Goal: Entertainment & Leisure: Consume media (video, audio)

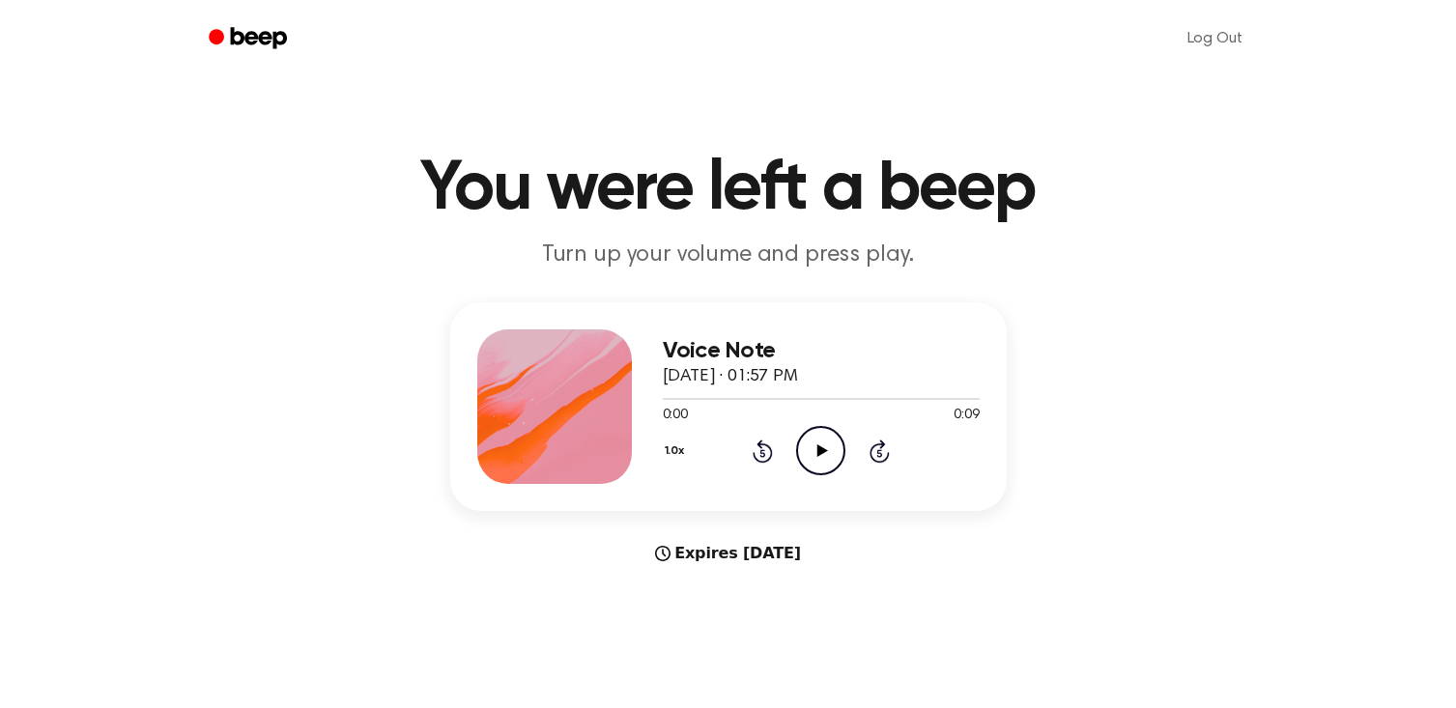
click at [817, 452] on icon at bounding box center [822, 450] width 11 height 13
click at [822, 443] on icon "Play Audio" at bounding box center [820, 450] width 49 height 49
click at [815, 450] on icon "Pause Audio" at bounding box center [820, 450] width 49 height 49
click at [815, 444] on icon "Play Audio" at bounding box center [820, 450] width 49 height 49
click at [668, 401] on div at bounding box center [821, 397] width 317 height 15
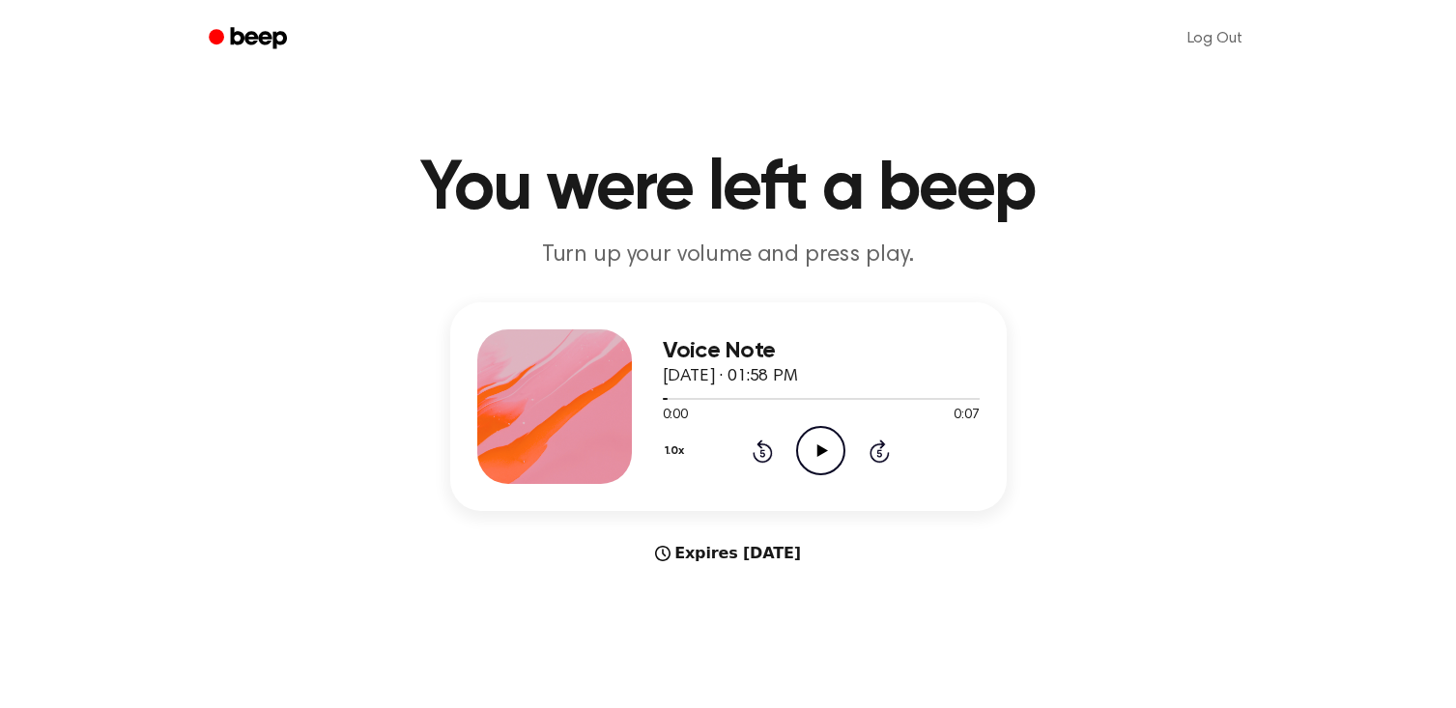
click at [813, 472] on icon "Play Audio" at bounding box center [820, 450] width 49 height 49
click at [815, 465] on icon "Pause Audio" at bounding box center [820, 450] width 49 height 49
click at [812, 440] on icon "Play Audio" at bounding box center [820, 450] width 49 height 49
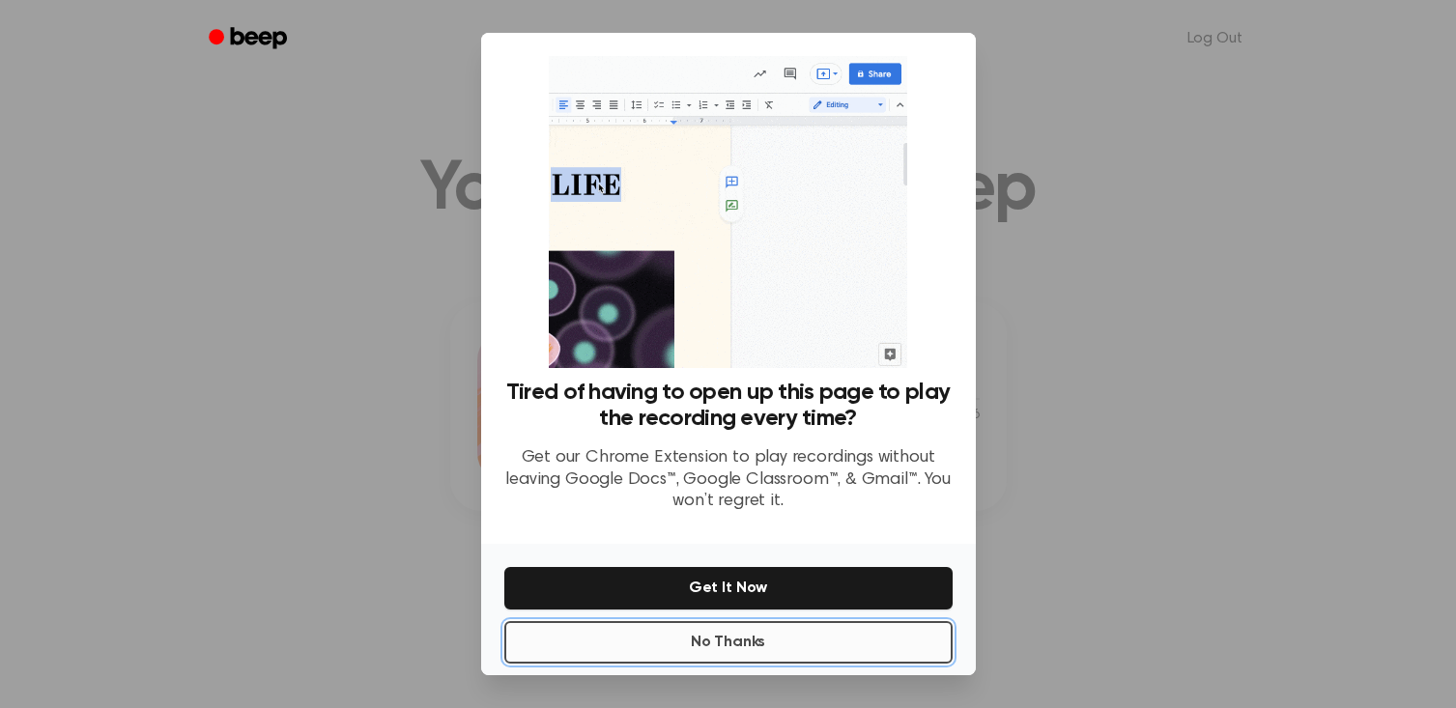
click at [778, 646] on button "No Thanks" at bounding box center [728, 642] width 448 height 43
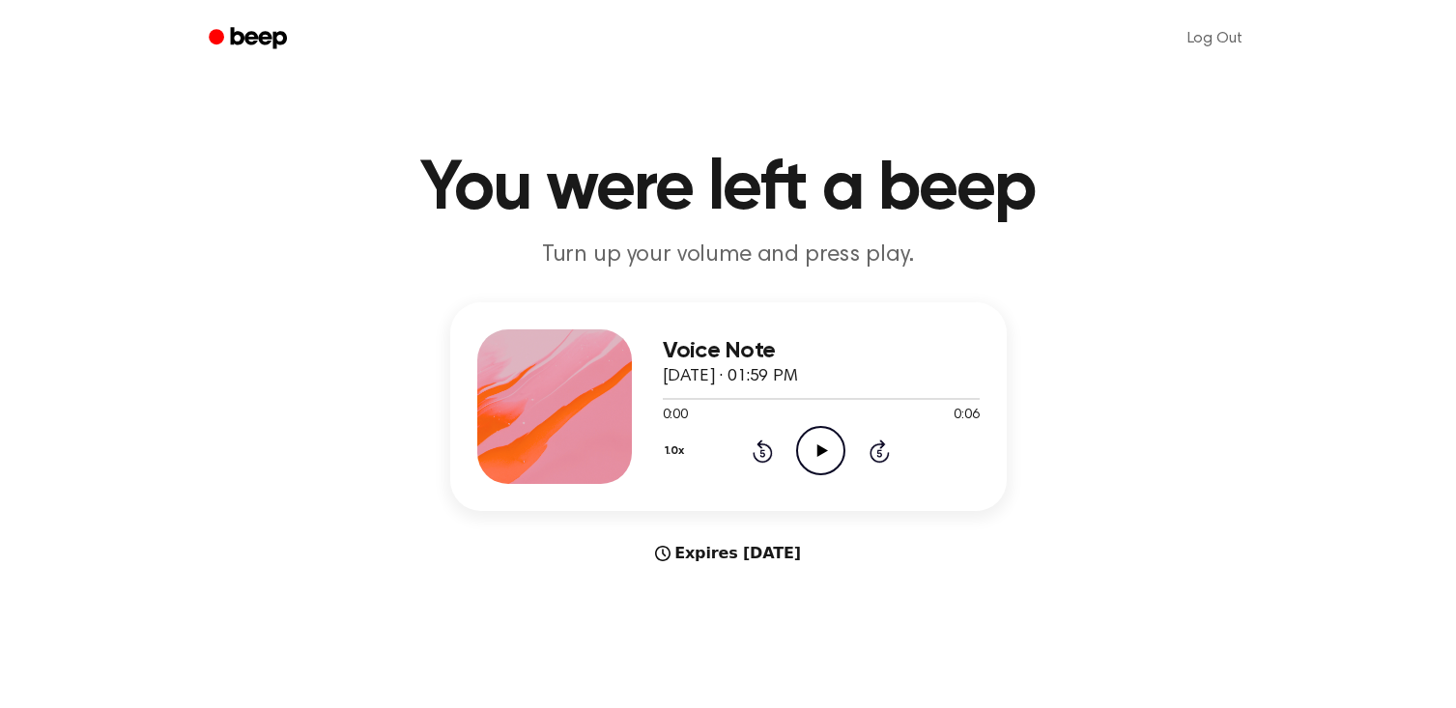
click at [825, 464] on icon "Play Audio" at bounding box center [820, 450] width 49 height 49
click at [943, 399] on div at bounding box center [821, 399] width 317 height 2
click at [809, 428] on icon "Play Audio" at bounding box center [820, 450] width 49 height 49
click at [817, 452] on icon at bounding box center [822, 450] width 11 height 13
click at [817, 452] on icon at bounding box center [820, 450] width 9 height 13
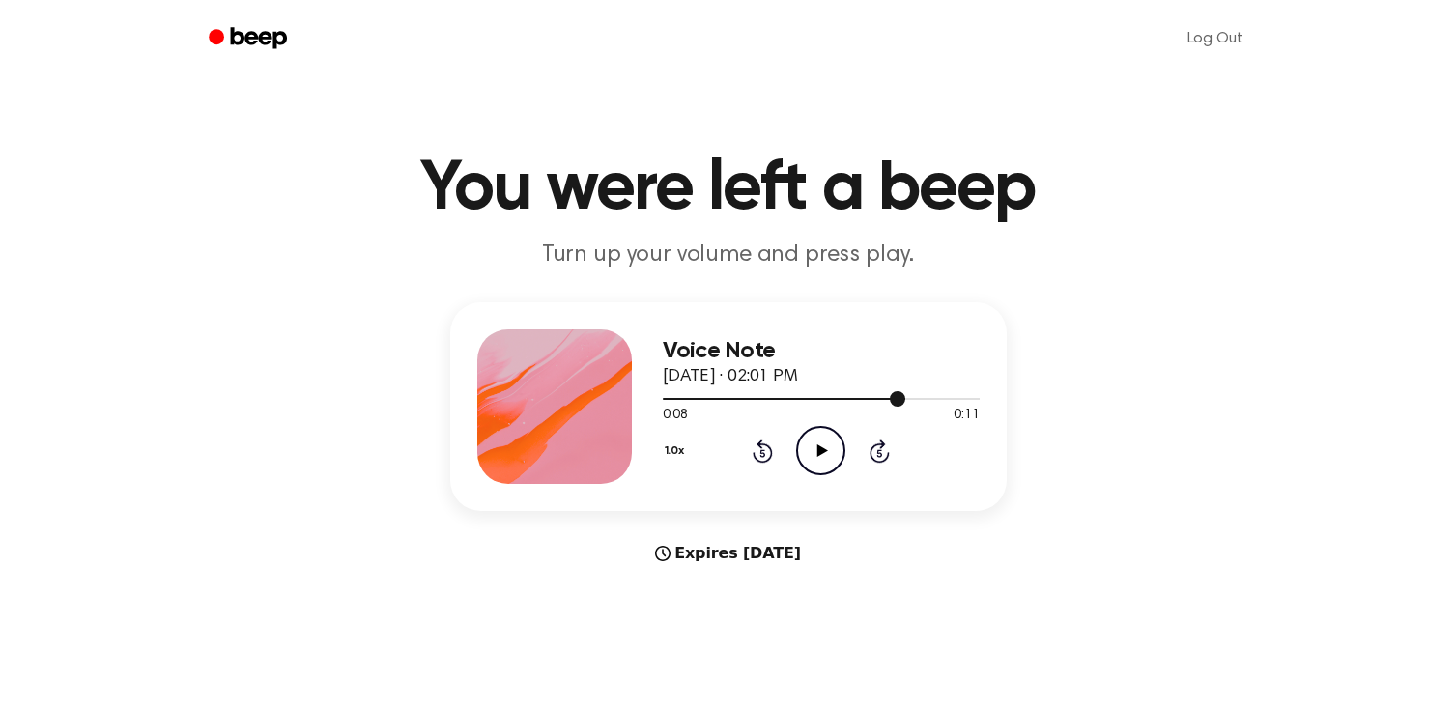
click at [693, 405] on div at bounding box center [821, 397] width 317 height 15
click at [663, 398] on div at bounding box center [678, 399] width 30 height 2
click at [797, 453] on circle at bounding box center [820, 450] width 47 height 47
click at [818, 437] on icon "Play Audio" at bounding box center [820, 450] width 49 height 49
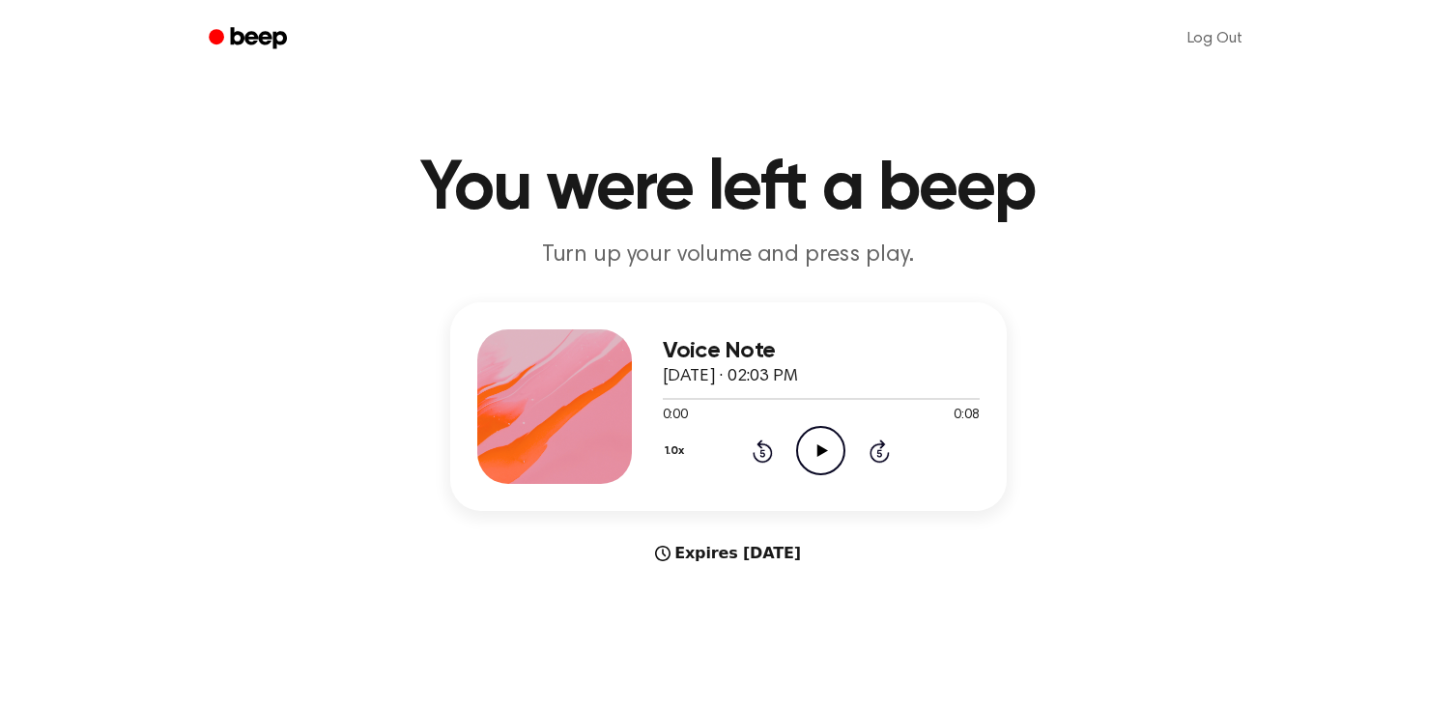
click at [825, 450] on icon at bounding box center [822, 450] width 11 height 13
click at [808, 436] on icon "Play Audio" at bounding box center [820, 450] width 49 height 49
click at [820, 432] on icon "Pause Audio" at bounding box center [820, 450] width 49 height 49
click at [671, 402] on div at bounding box center [821, 397] width 317 height 15
click at [816, 449] on icon "Play Audio" at bounding box center [820, 450] width 49 height 49
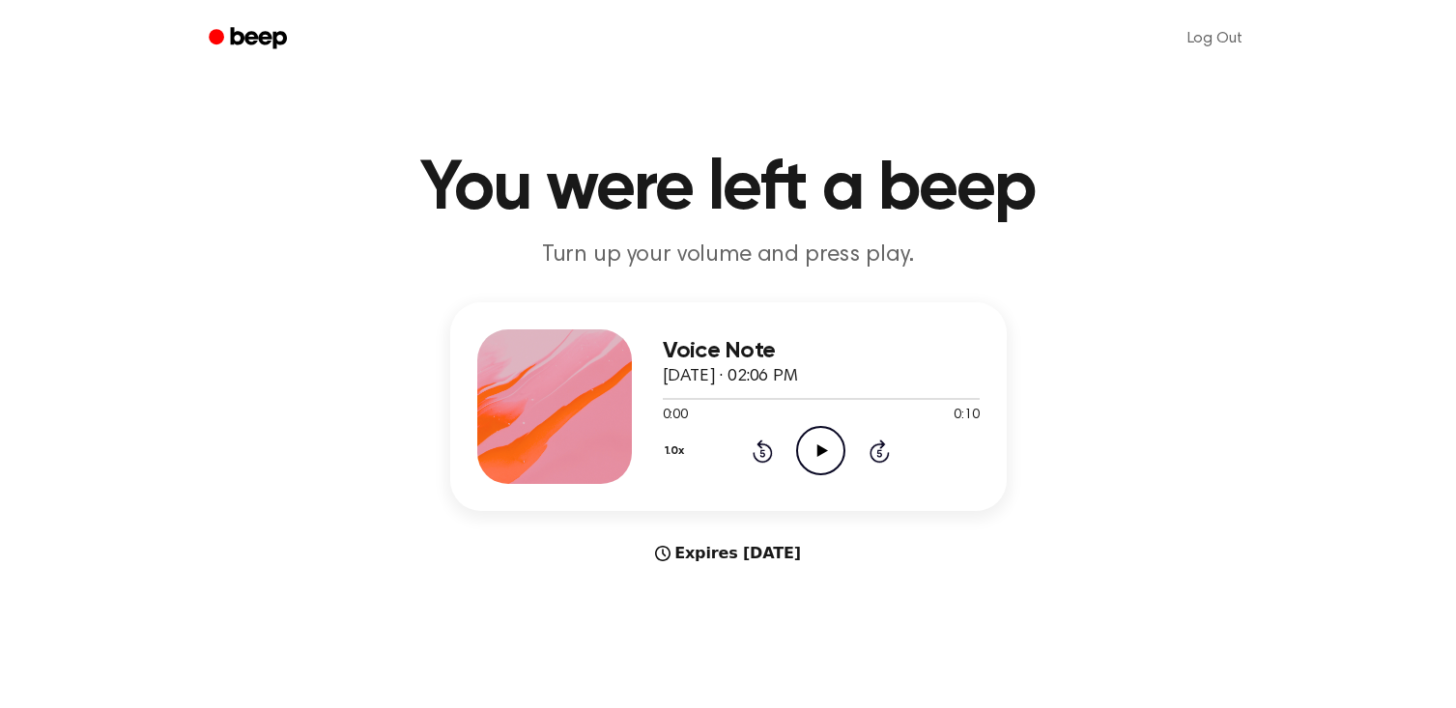
click at [825, 452] on icon "Play Audio" at bounding box center [820, 450] width 49 height 49
click at [1212, 216] on h1 "You were left a beep" at bounding box center [728, 190] width 989 height 70
click at [827, 477] on div "Voice Note September 9, 2025 · 02:07 PM 0:00 0:02 Your browser does not support…" at bounding box center [821, 406] width 317 height 155
click at [819, 437] on icon "Play Audio" at bounding box center [820, 450] width 49 height 49
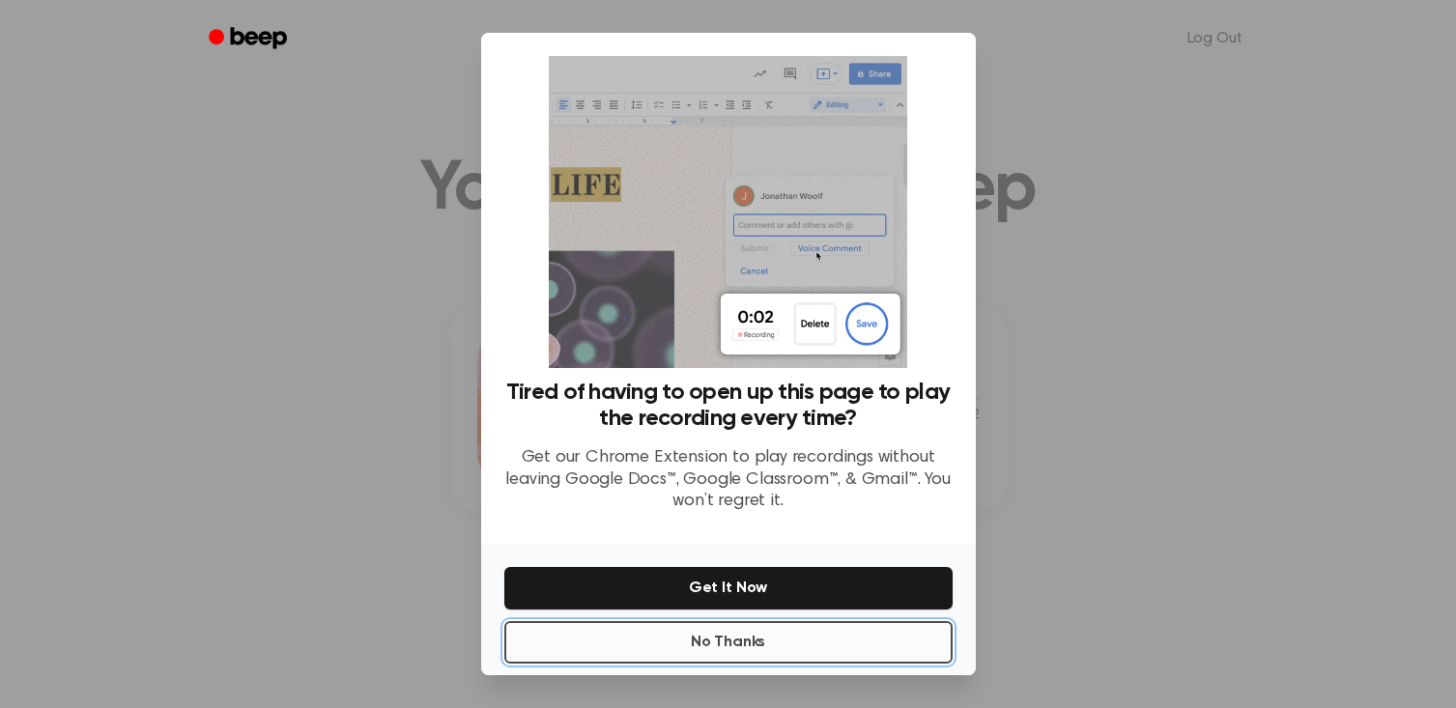
click at [770, 642] on button "No Thanks" at bounding box center [728, 642] width 448 height 43
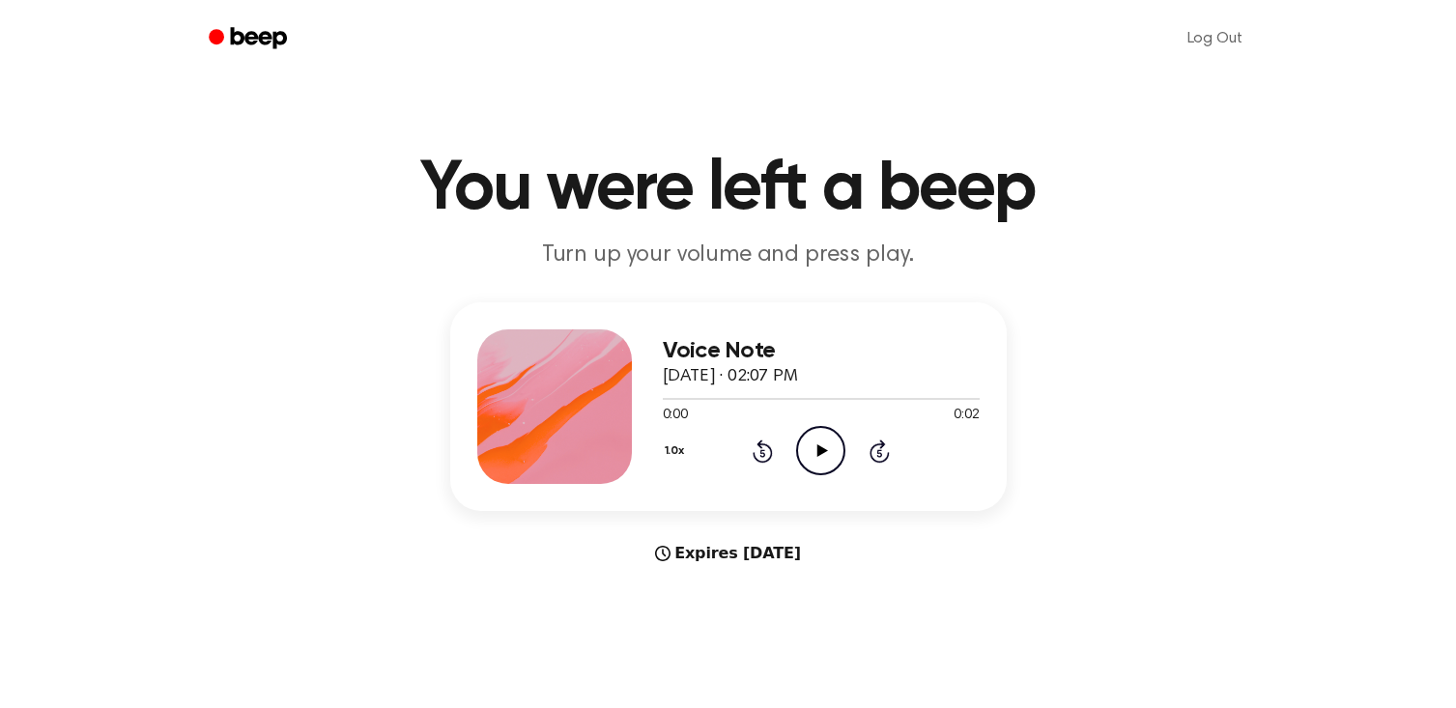
click at [819, 449] on icon at bounding box center [822, 450] width 11 height 13
click at [819, 449] on icon "Pause Audio" at bounding box center [820, 450] width 49 height 49
click at [815, 451] on icon "Play Audio" at bounding box center [820, 450] width 49 height 49
click at [830, 454] on icon "Pause Audio" at bounding box center [820, 450] width 49 height 49
click at [800, 443] on icon "Play Audio" at bounding box center [820, 450] width 49 height 49
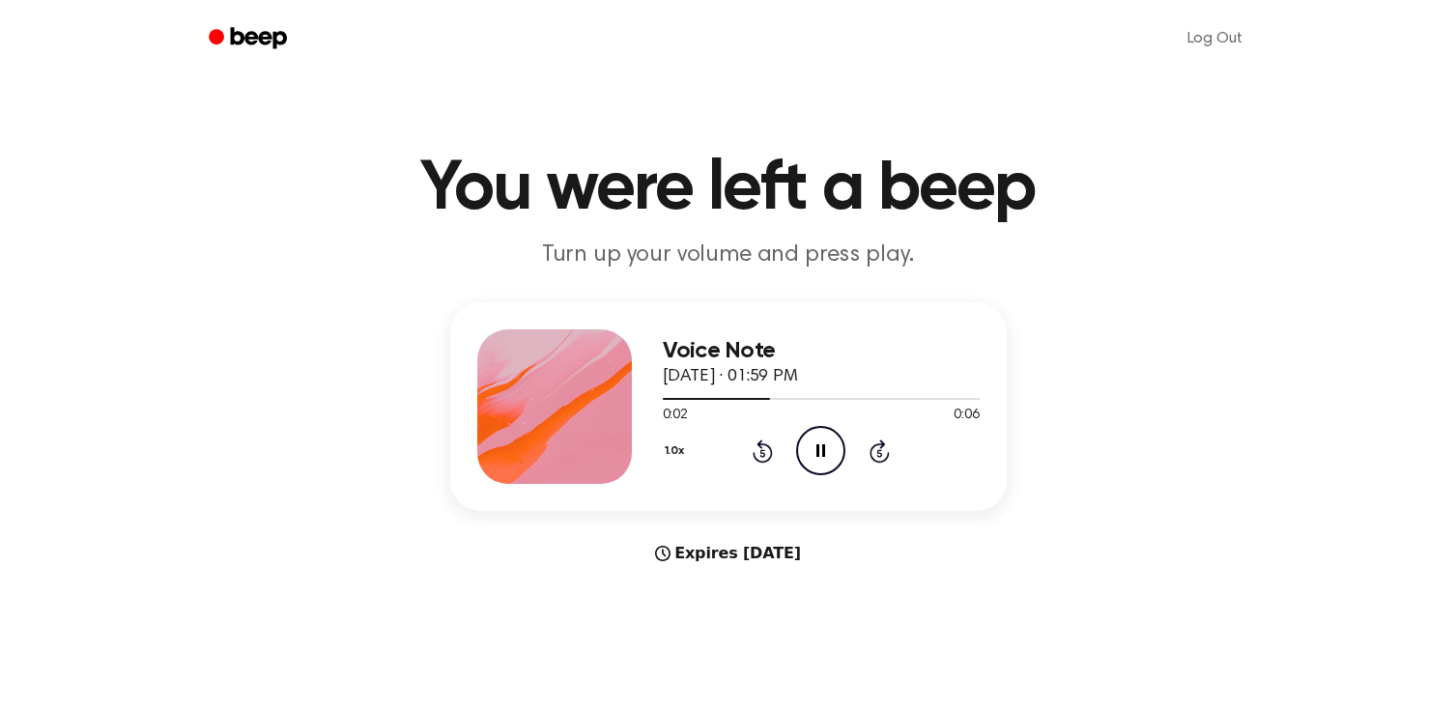
click at [836, 443] on icon "Pause Audio" at bounding box center [820, 450] width 49 height 49
click at [827, 451] on icon "Play Audio" at bounding box center [820, 450] width 49 height 49
click at [827, 451] on icon "Pause Audio" at bounding box center [820, 450] width 49 height 49
click at [801, 451] on icon "Play Audio" at bounding box center [820, 450] width 49 height 49
click at [734, 396] on div at bounding box center [821, 397] width 317 height 15
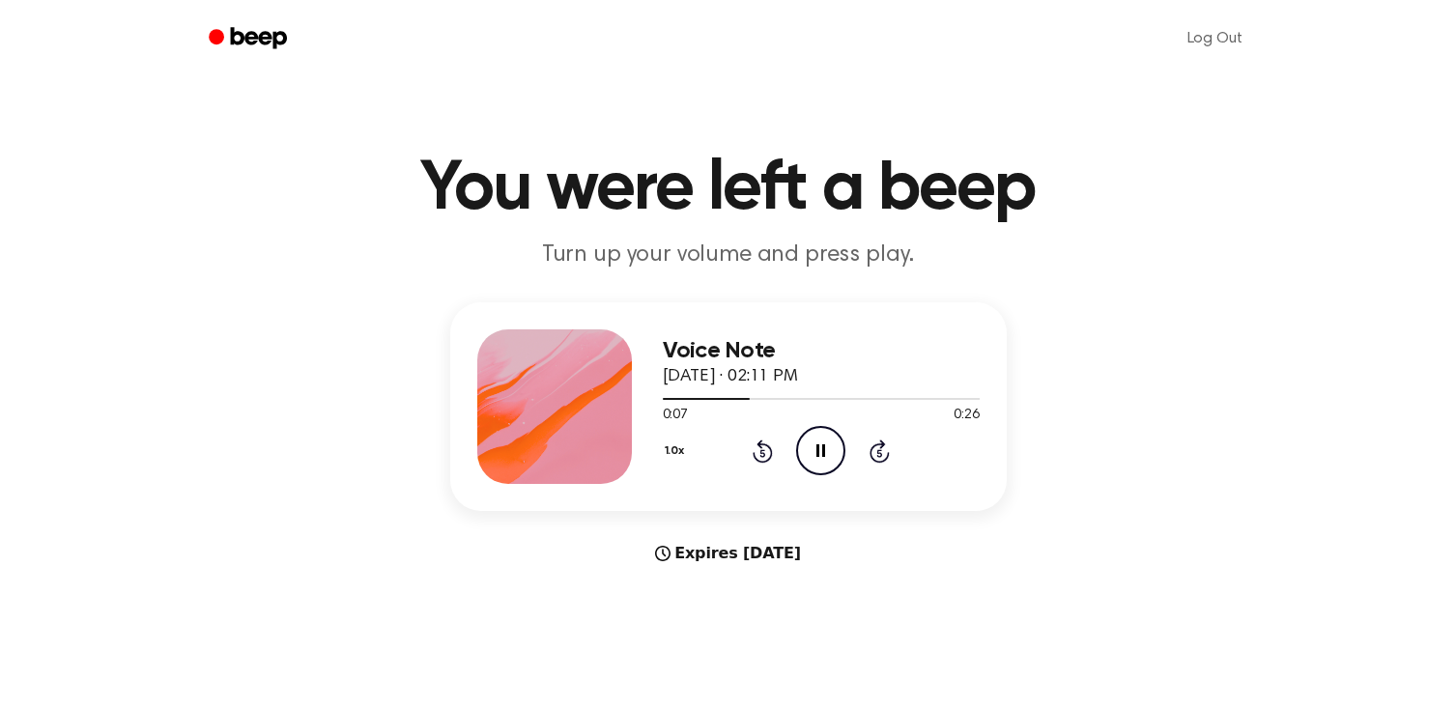
click at [828, 452] on icon "Pause Audio" at bounding box center [820, 450] width 49 height 49
click at [715, 396] on div at bounding box center [821, 397] width 317 height 15
click at [816, 460] on icon "Play Audio" at bounding box center [820, 450] width 49 height 49
click at [670, 401] on div at bounding box center [821, 397] width 317 height 15
click at [937, 391] on div at bounding box center [821, 397] width 317 height 15
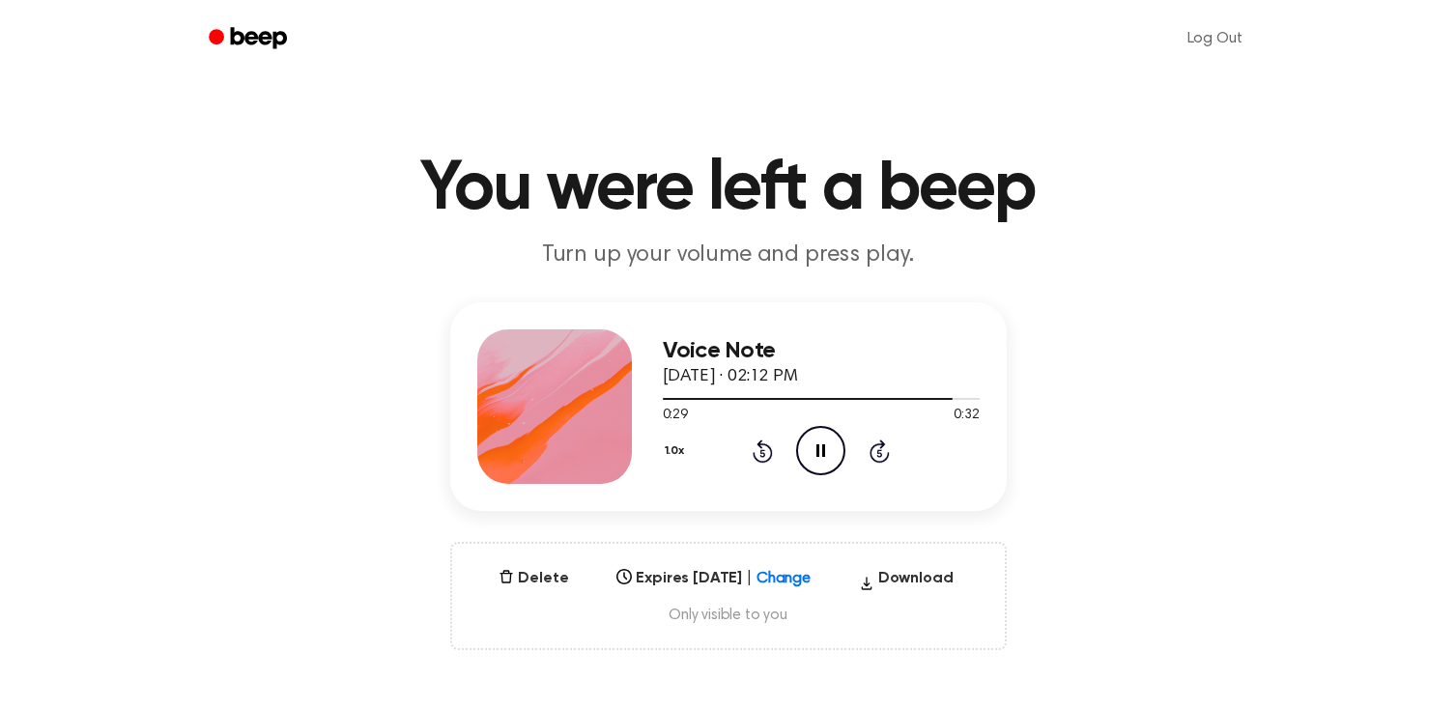
click at [826, 451] on icon "Pause Audio" at bounding box center [820, 450] width 49 height 49
